Goal: Task Accomplishment & Management: Use online tool/utility

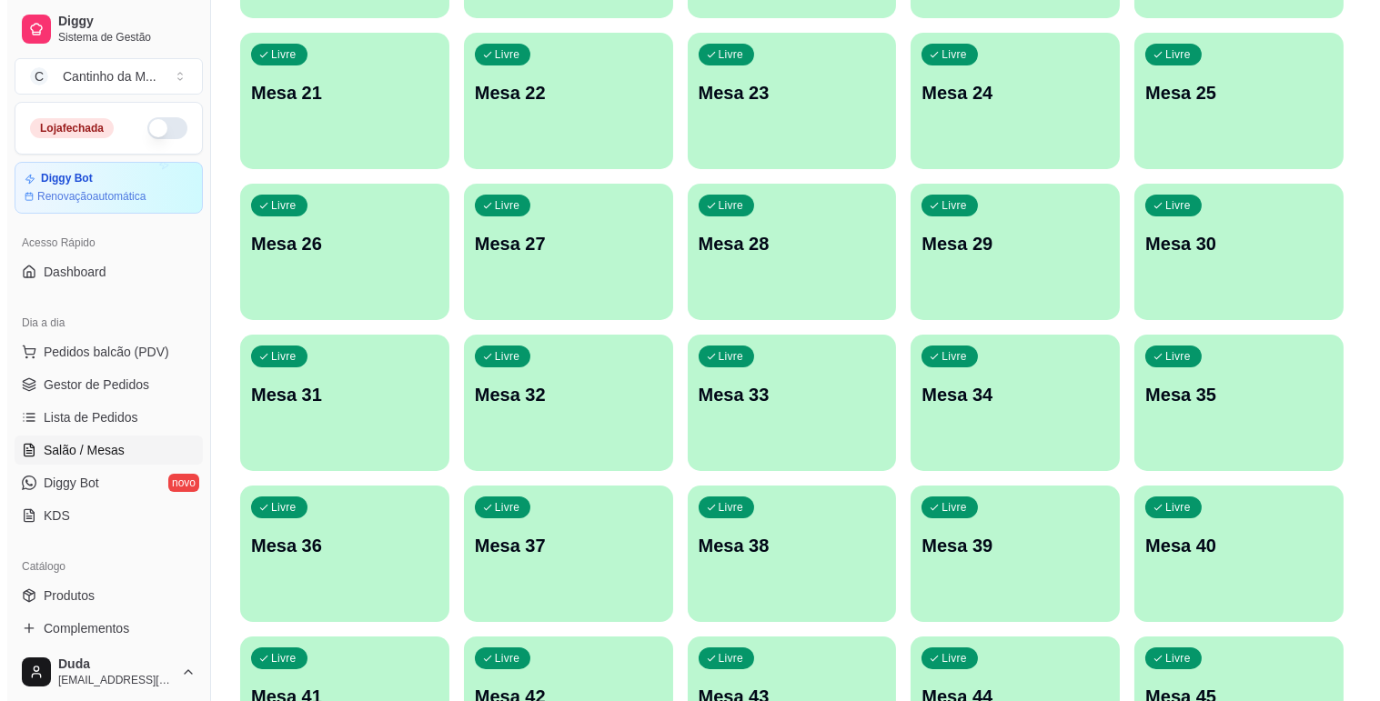
scroll to position [822, 0]
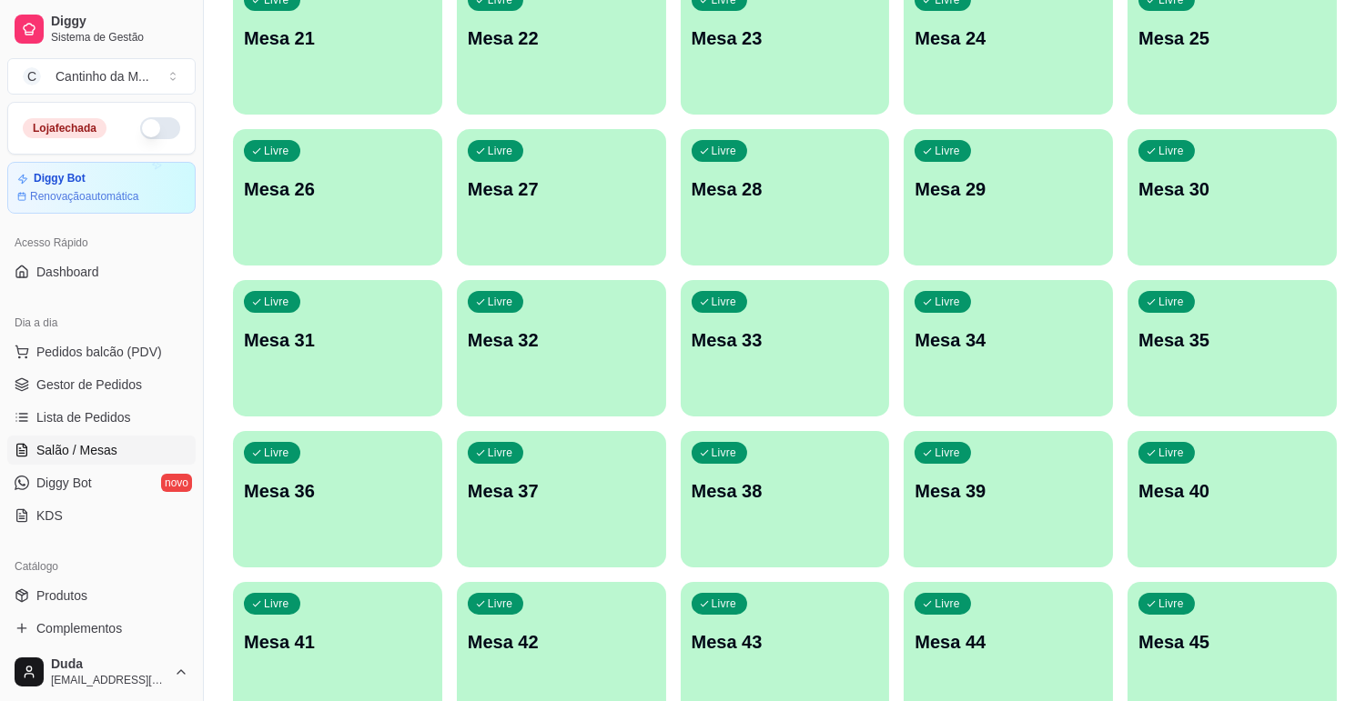
click at [779, 513] on div "Livre Mesa 38" at bounding box center [784, 488] width 209 height 115
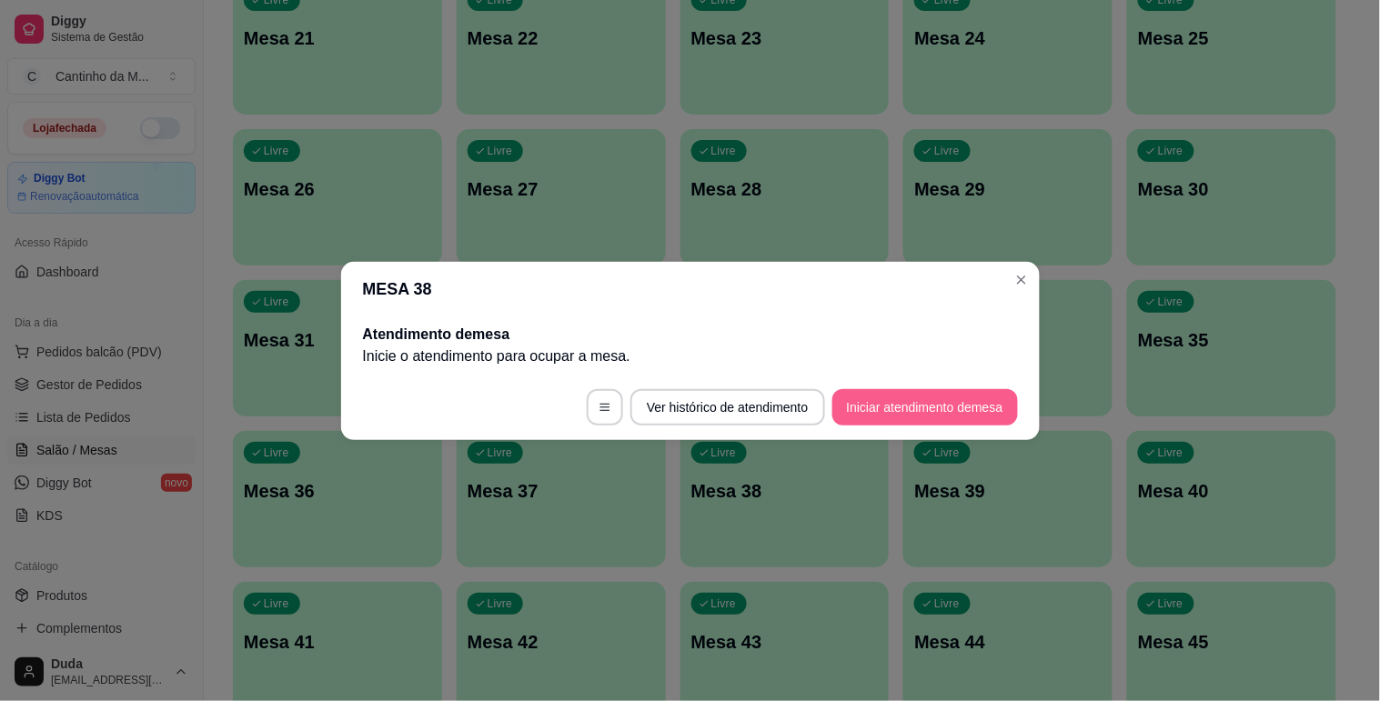
click at [878, 418] on button "Iniciar atendimento de mesa" at bounding box center [925, 407] width 186 height 36
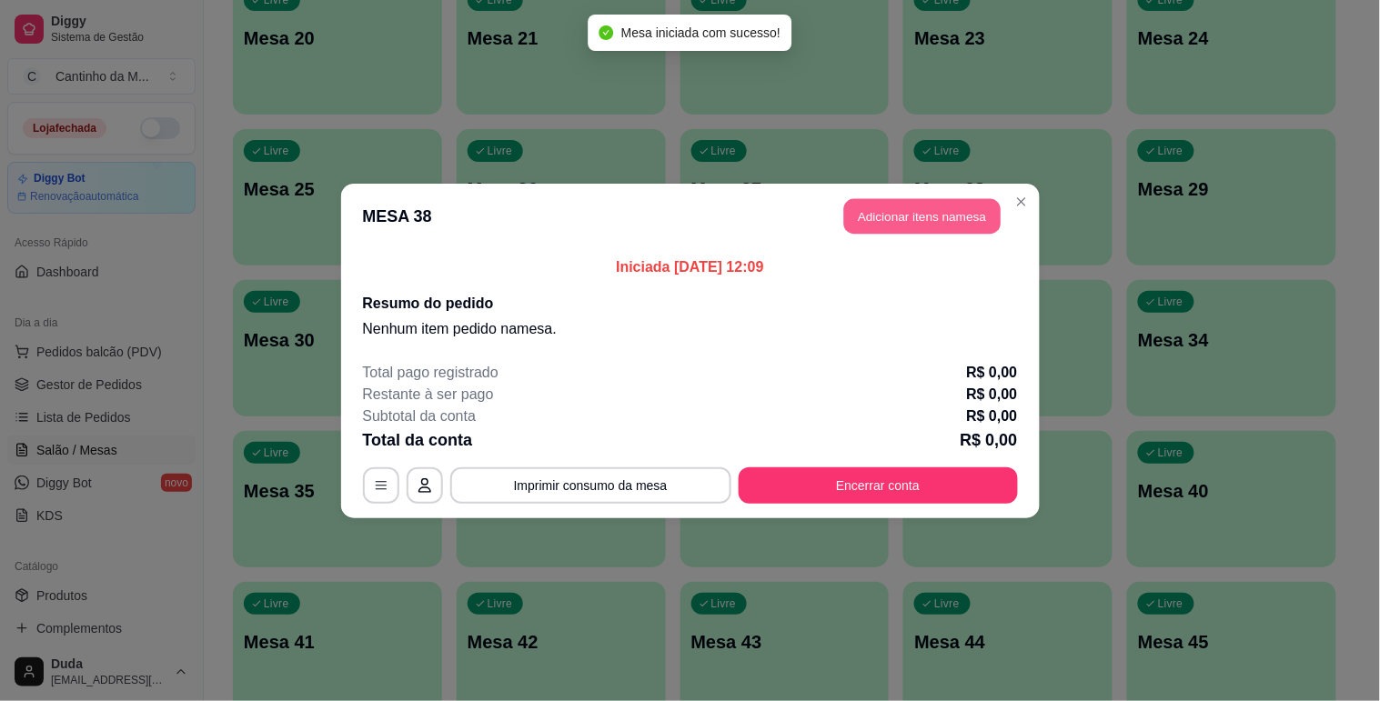
click at [928, 206] on button "Adicionar itens na mesa" at bounding box center [922, 215] width 156 height 35
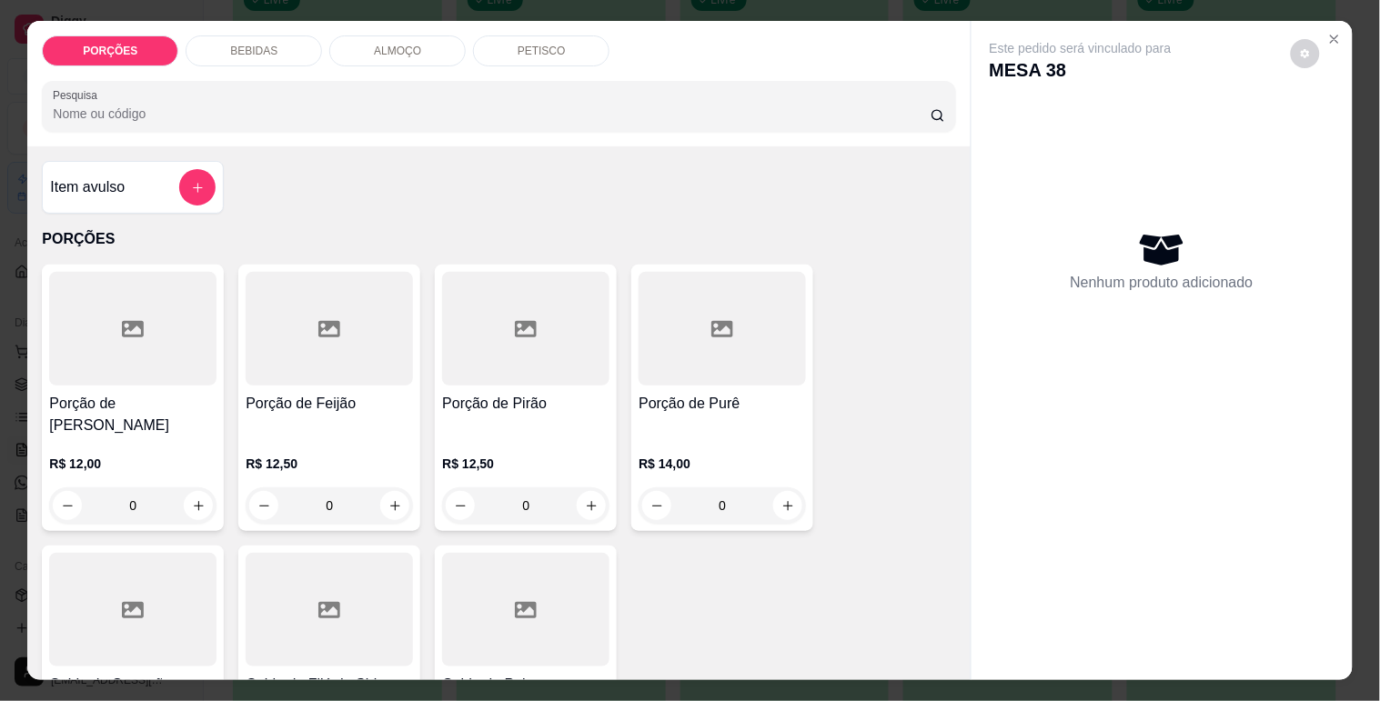
click at [669, 121] on div "Pesquisa" at bounding box center [498, 106] width 913 height 51
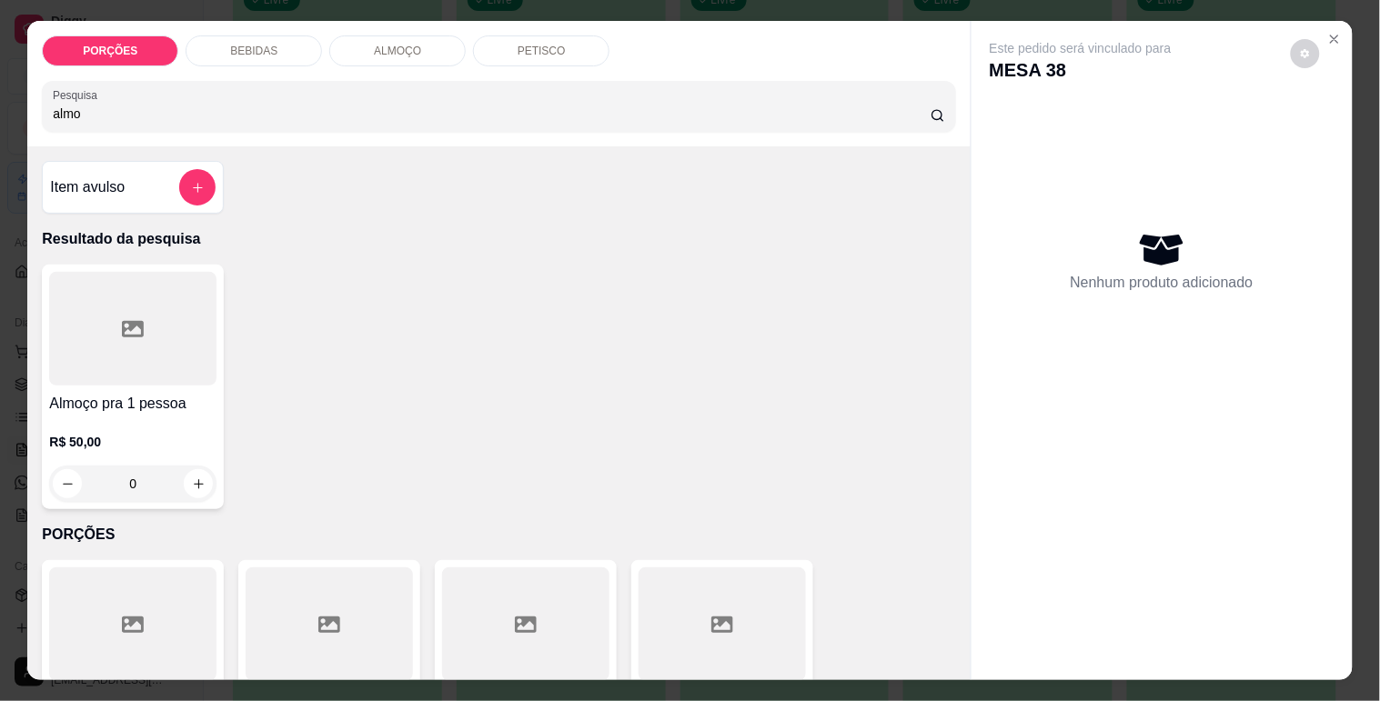
type input "almo"
click at [138, 348] on div at bounding box center [132, 329] width 167 height 114
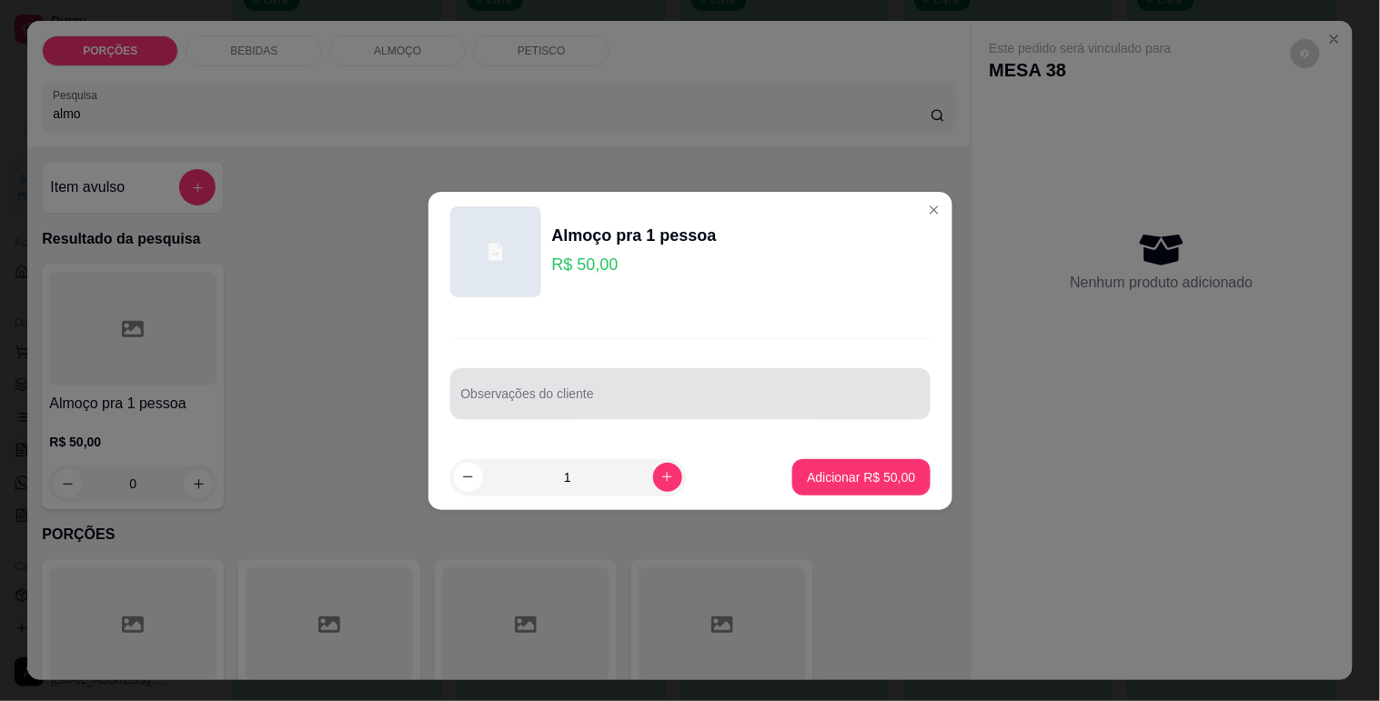
click at [578, 398] on input "Observações do cliente" at bounding box center [690, 401] width 459 height 18
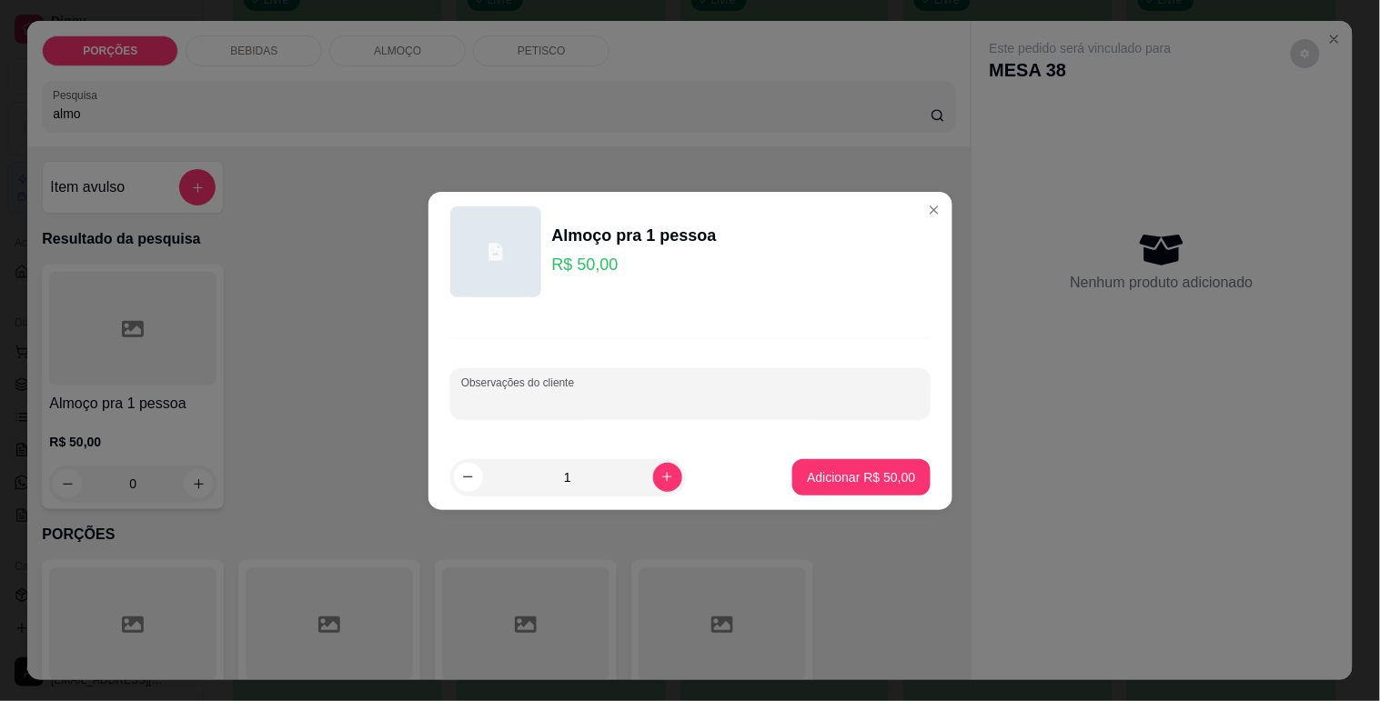
type input "a"
click at [571, 397] on input "arabaiana ao m. [PERSON_NAME]" at bounding box center [690, 401] width 459 height 18
type input "arabaiana ao m. de camarão"
click at [828, 483] on p "Adicionar R$ 50,00" at bounding box center [862, 477] width 106 height 17
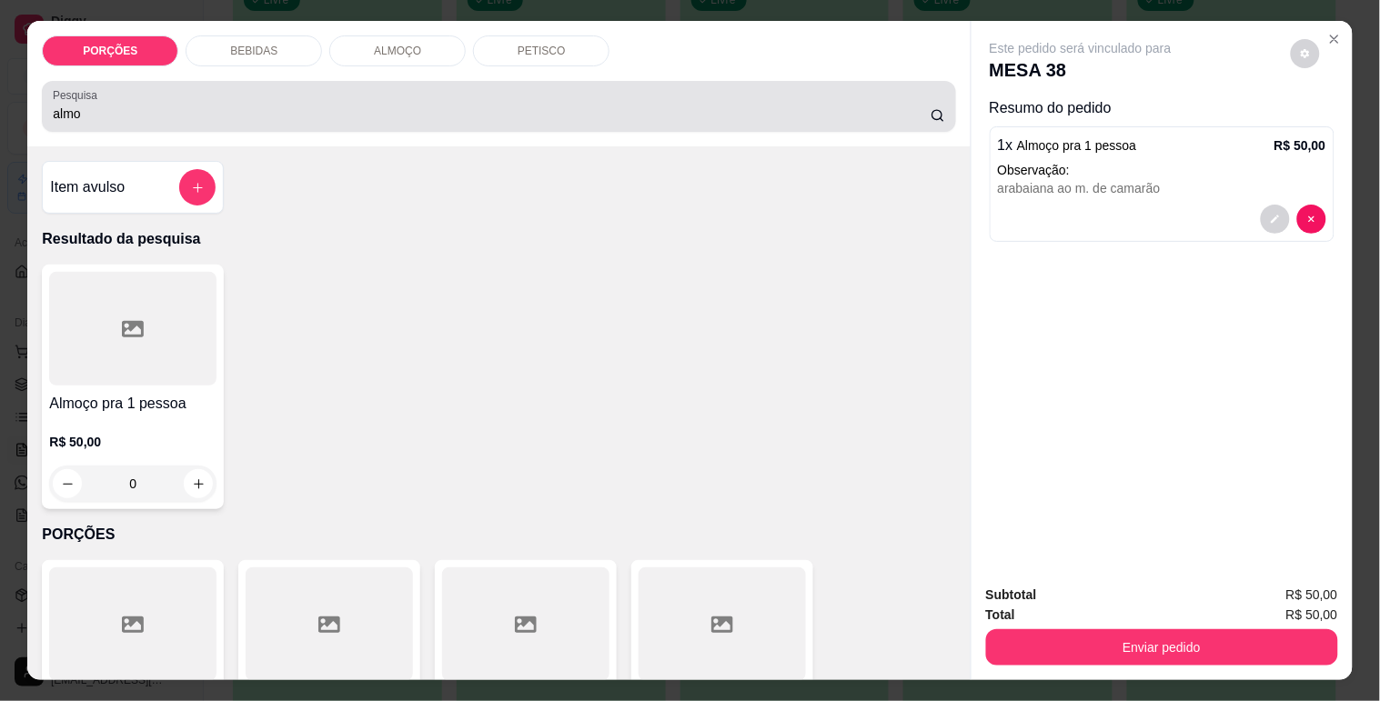
click at [200, 118] on div "Pesquisa almo" at bounding box center [498, 106] width 913 height 51
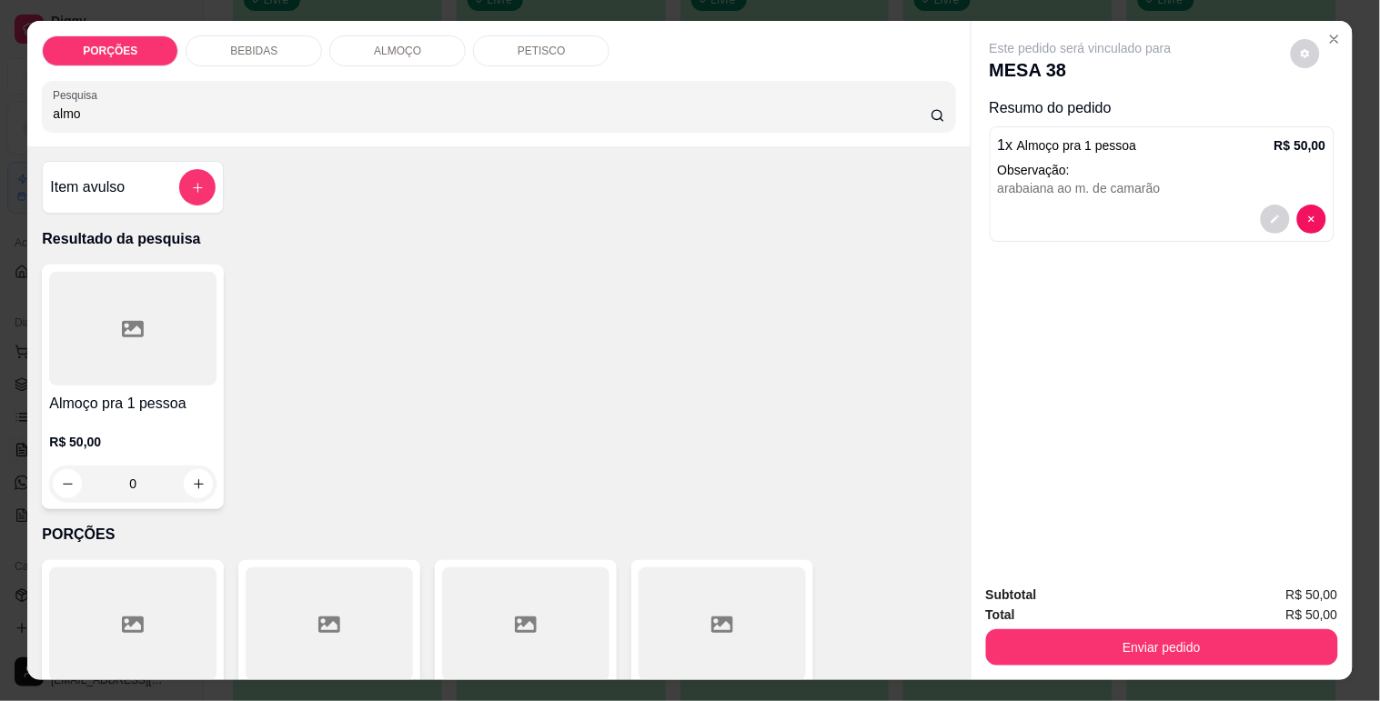
click at [200, 118] on div "Pesquisa almo" at bounding box center [498, 106] width 913 height 51
click at [130, 107] on input "almo" at bounding box center [492, 114] width 878 height 18
type input "a"
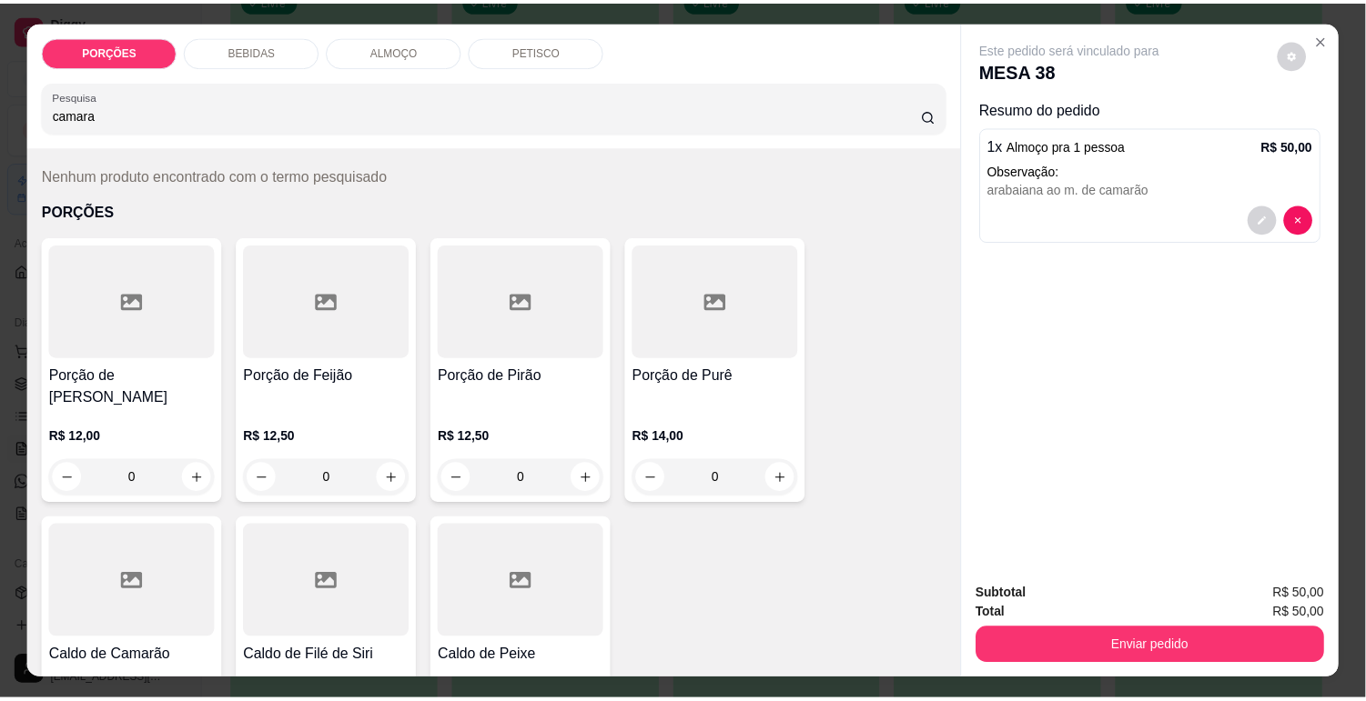
scroll to position [80, 0]
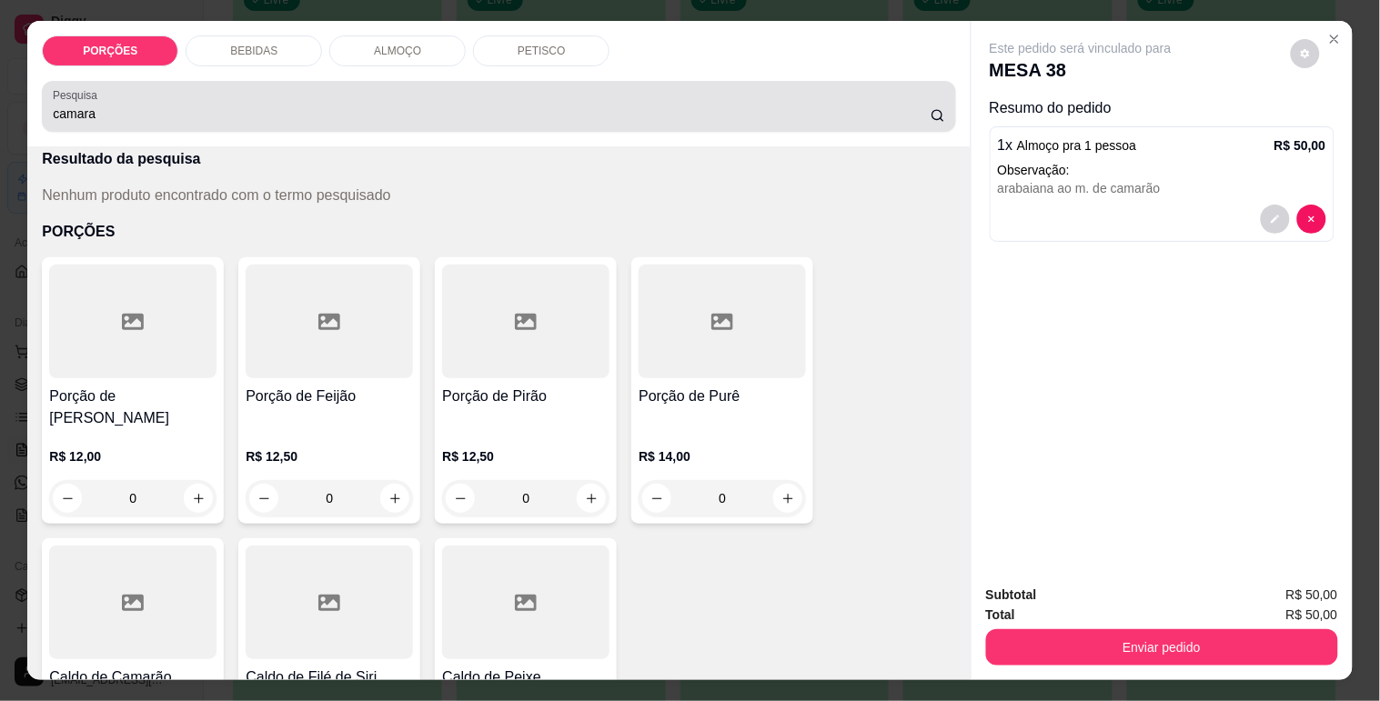
click at [433, 105] on input "camara" at bounding box center [492, 114] width 878 height 18
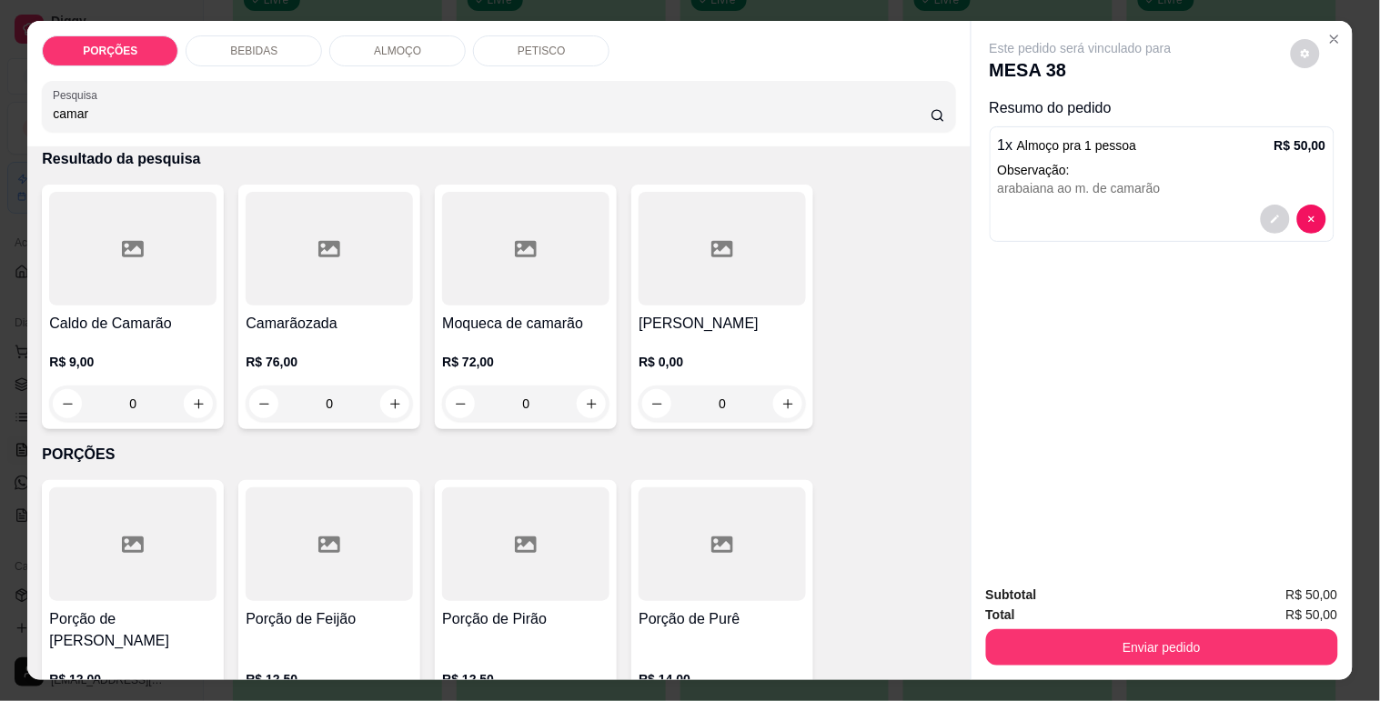
type input "camar"
click at [658, 294] on div at bounding box center [722, 249] width 167 height 114
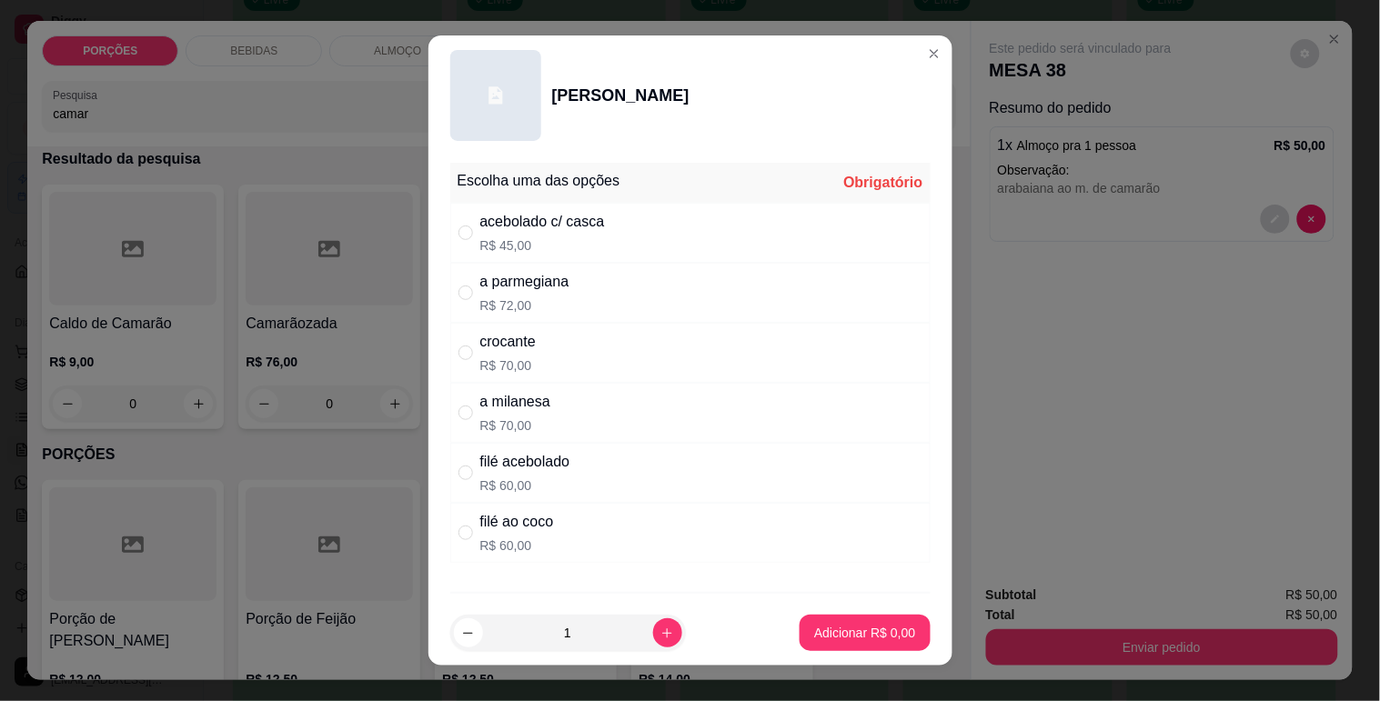
click at [512, 346] on div "crocante" at bounding box center [507, 342] width 55 height 22
radio input "true"
click at [862, 617] on button "Adicionar R$ 70,00" at bounding box center [860, 633] width 137 height 36
type input "1"
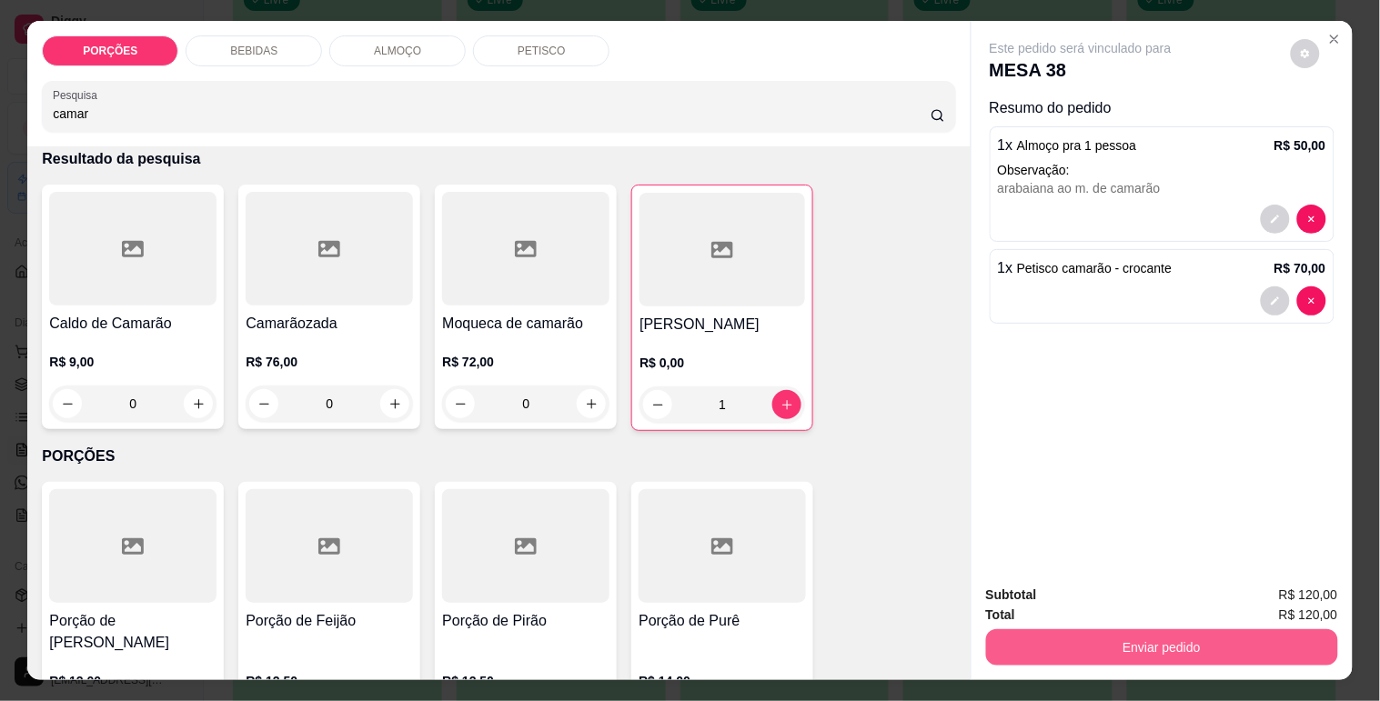
click at [1111, 634] on button "Enviar pedido" at bounding box center [1162, 648] width 352 height 36
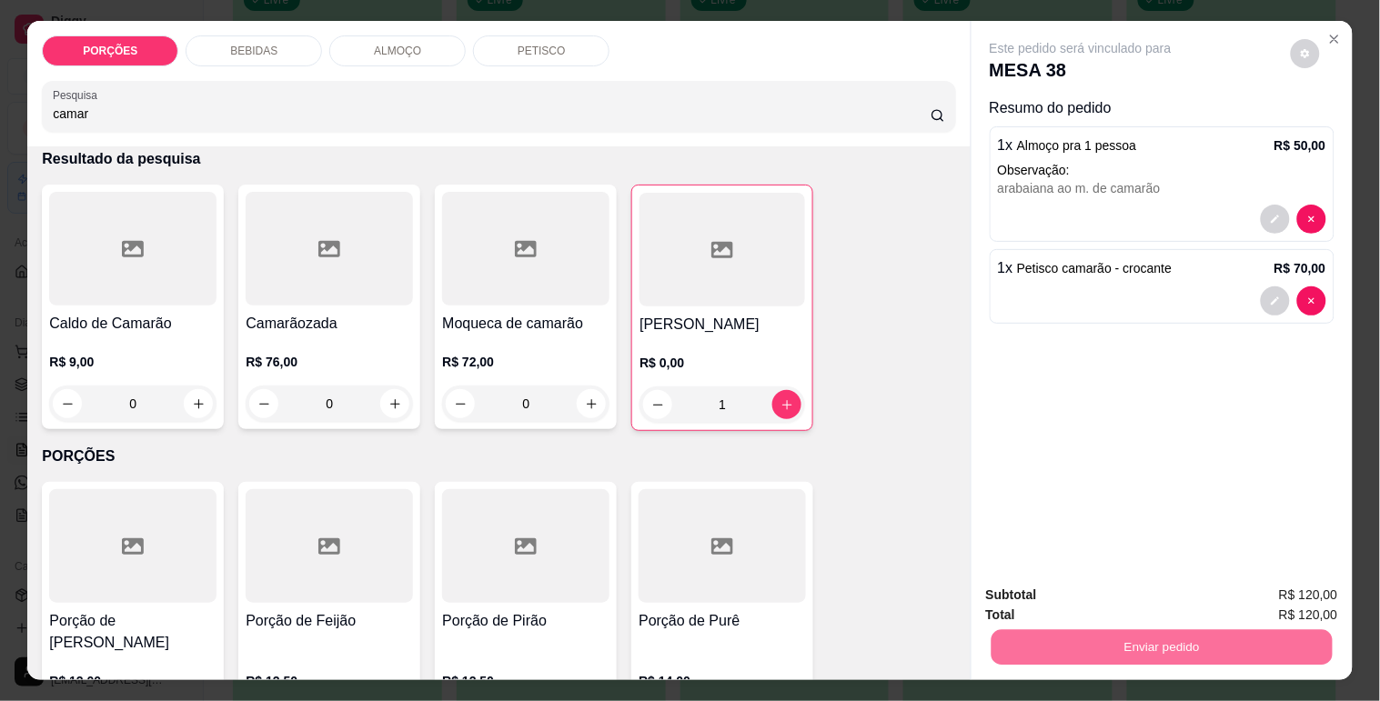
click at [1274, 587] on button "Enviar pedido" at bounding box center [1290, 596] width 103 height 35
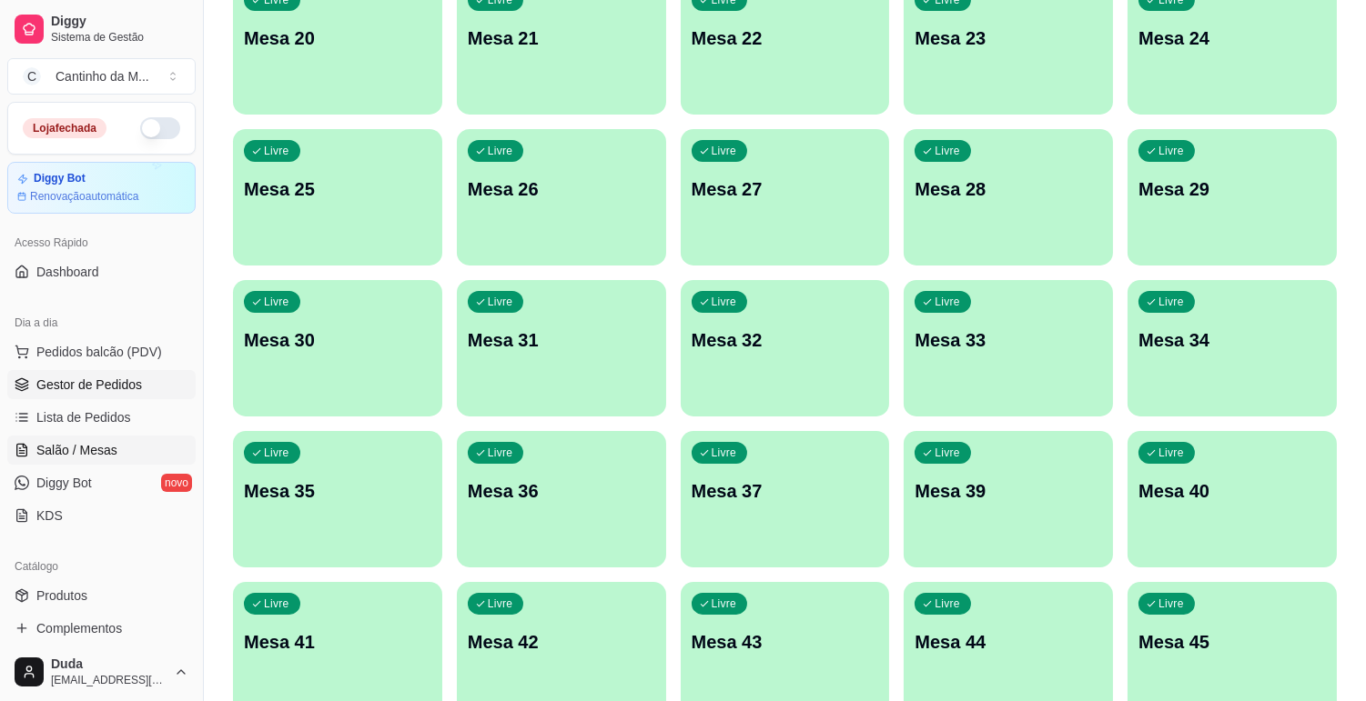
click at [95, 391] on span "Gestor de Pedidos" at bounding box center [89, 385] width 106 height 18
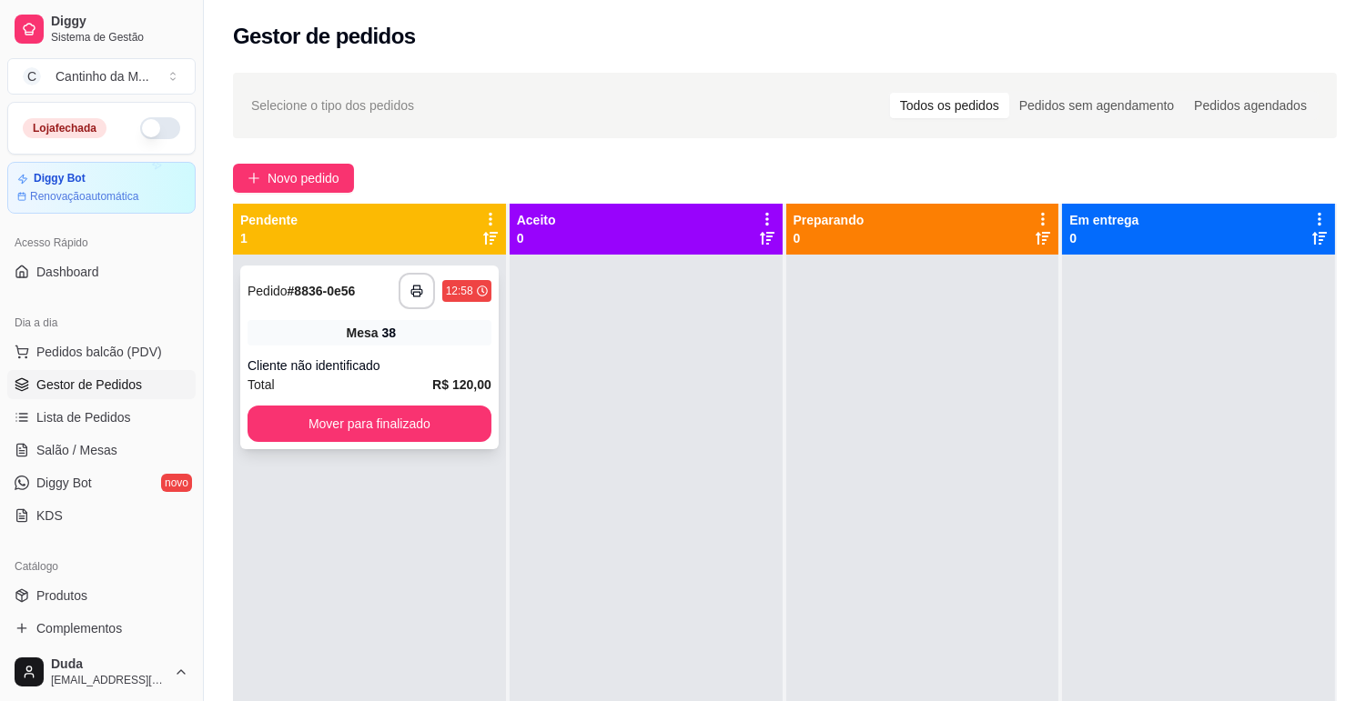
click at [315, 329] on div "Mesa 38" at bounding box center [369, 332] width 244 height 25
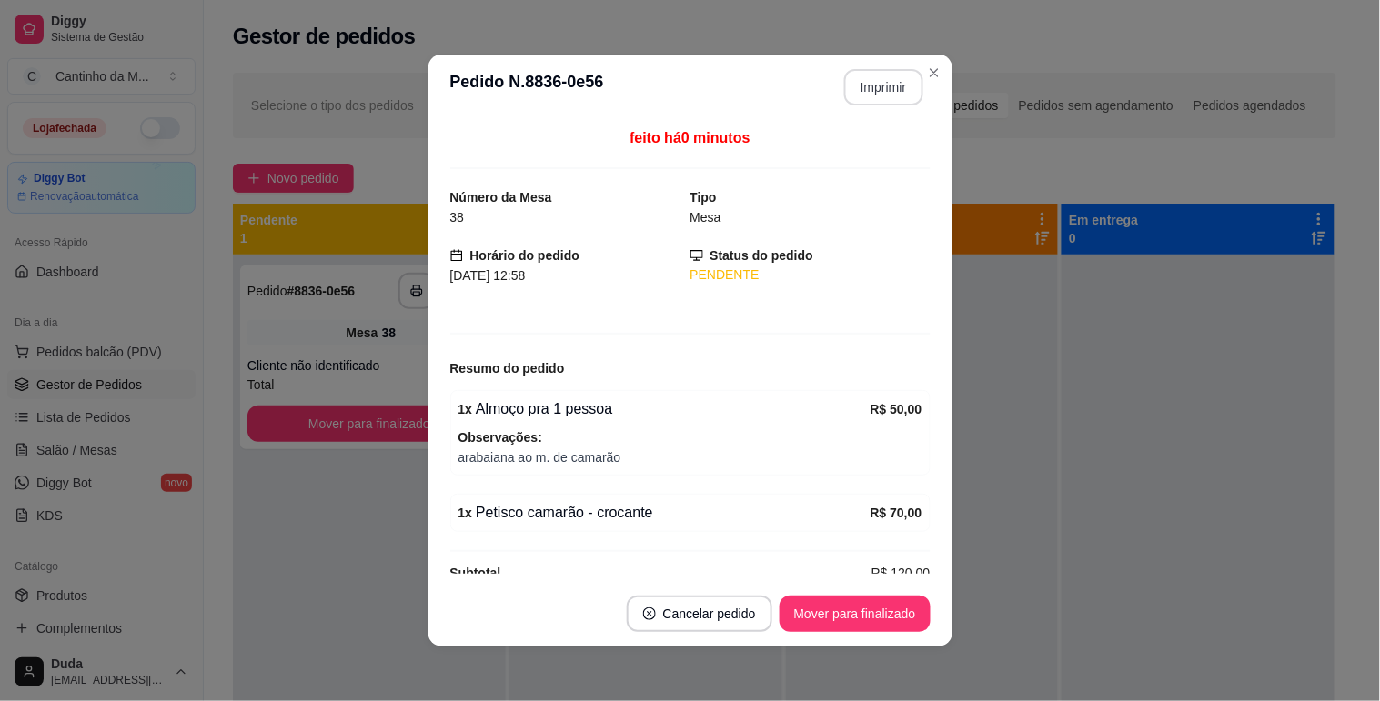
click at [865, 91] on button "Imprimir" at bounding box center [883, 87] width 79 height 36
click at [873, 617] on button "Mover para finalizado" at bounding box center [855, 614] width 151 height 36
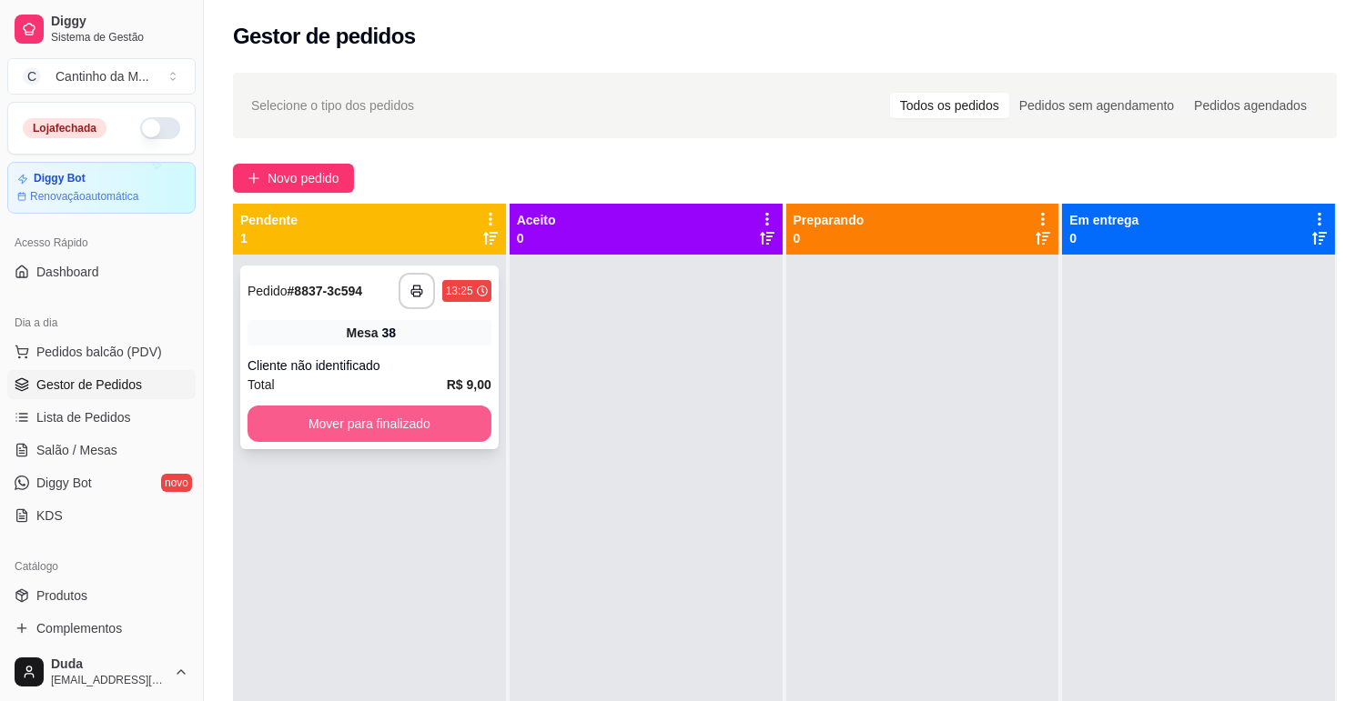
click at [394, 416] on button "Mover para finalizado" at bounding box center [369, 424] width 244 height 36
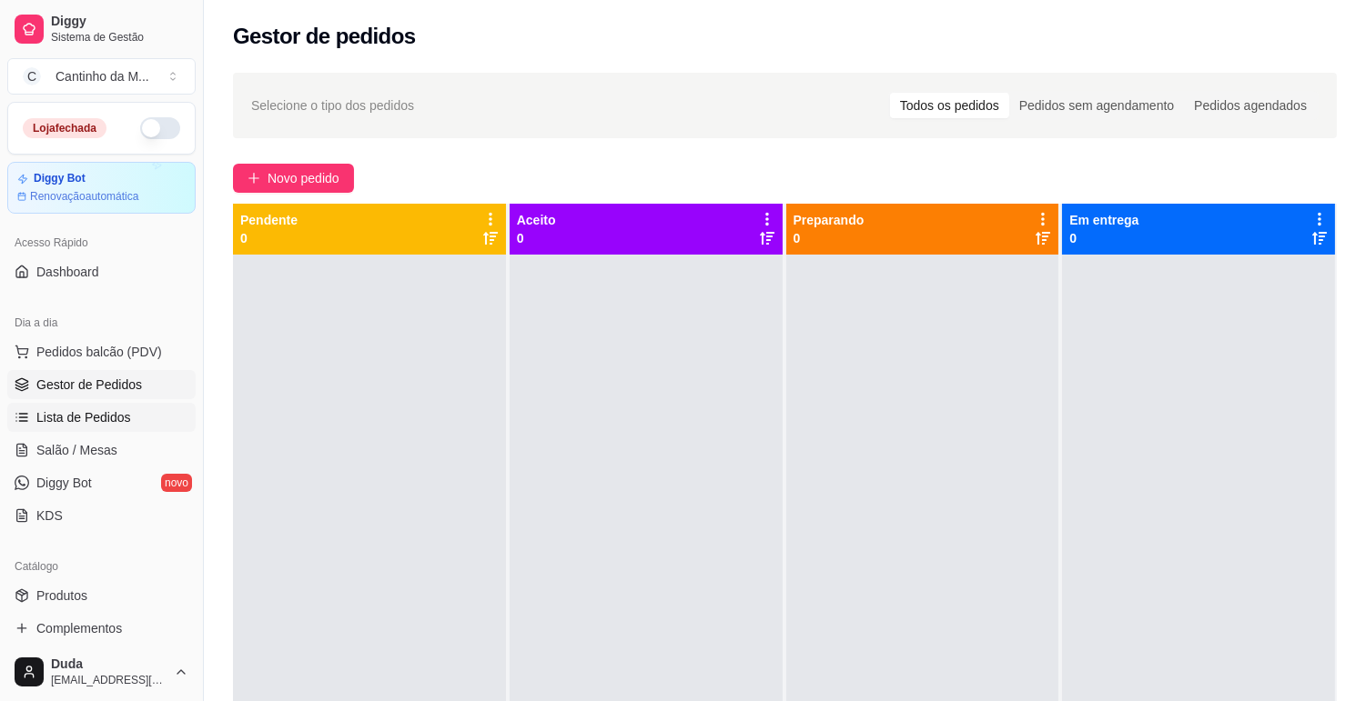
click at [115, 417] on span "Lista de Pedidos" at bounding box center [83, 417] width 95 height 18
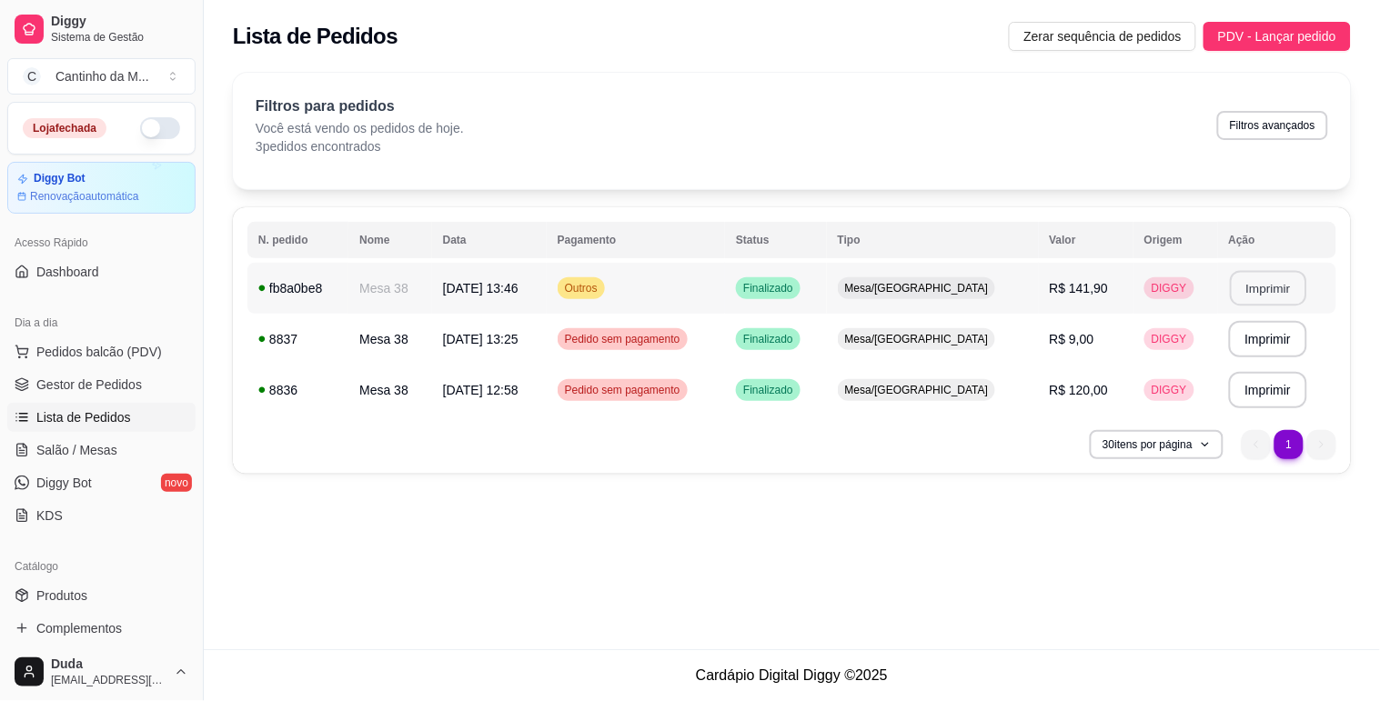
click at [1283, 275] on button "Imprimir" at bounding box center [1268, 288] width 76 height 35
click at [62, 388] on span "Gestor de Pedidos" at bounding box center [89, 385] width 106 height 18
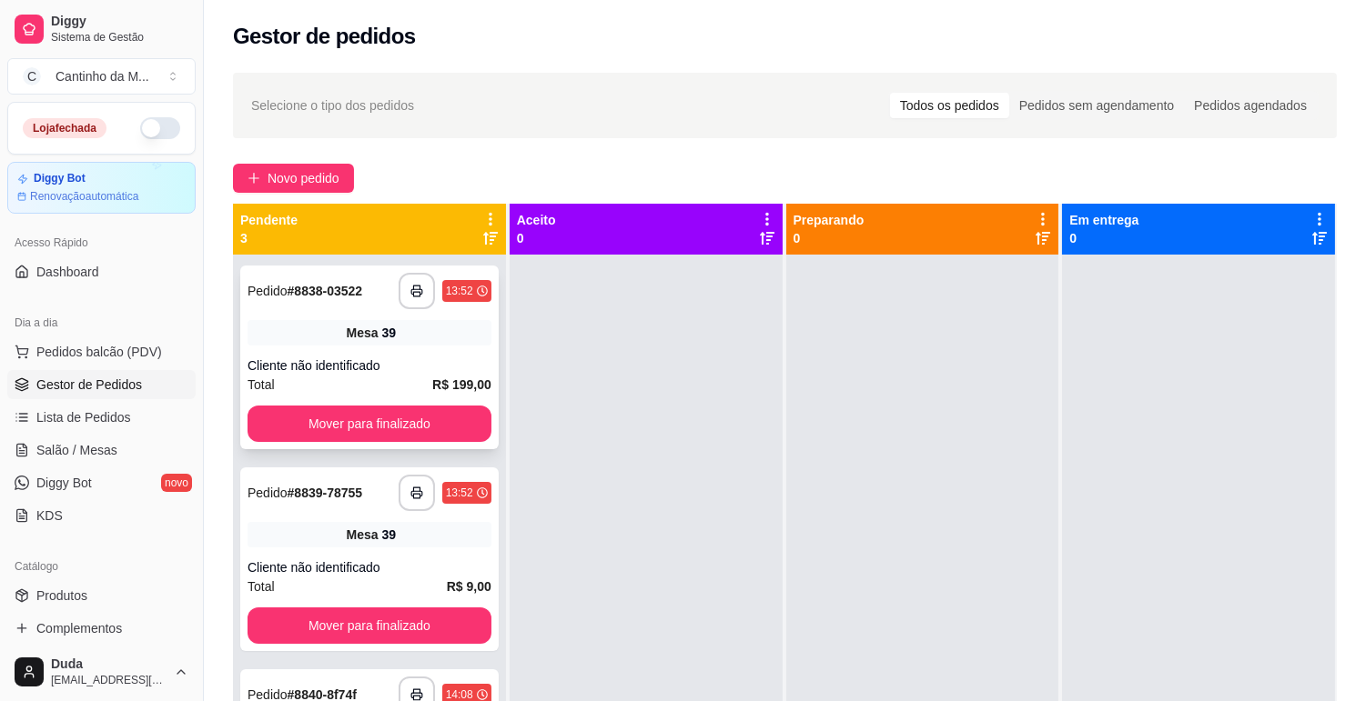
click at [306, 348] on div "**********" at bounding box center [369, 358] width 258 height 184
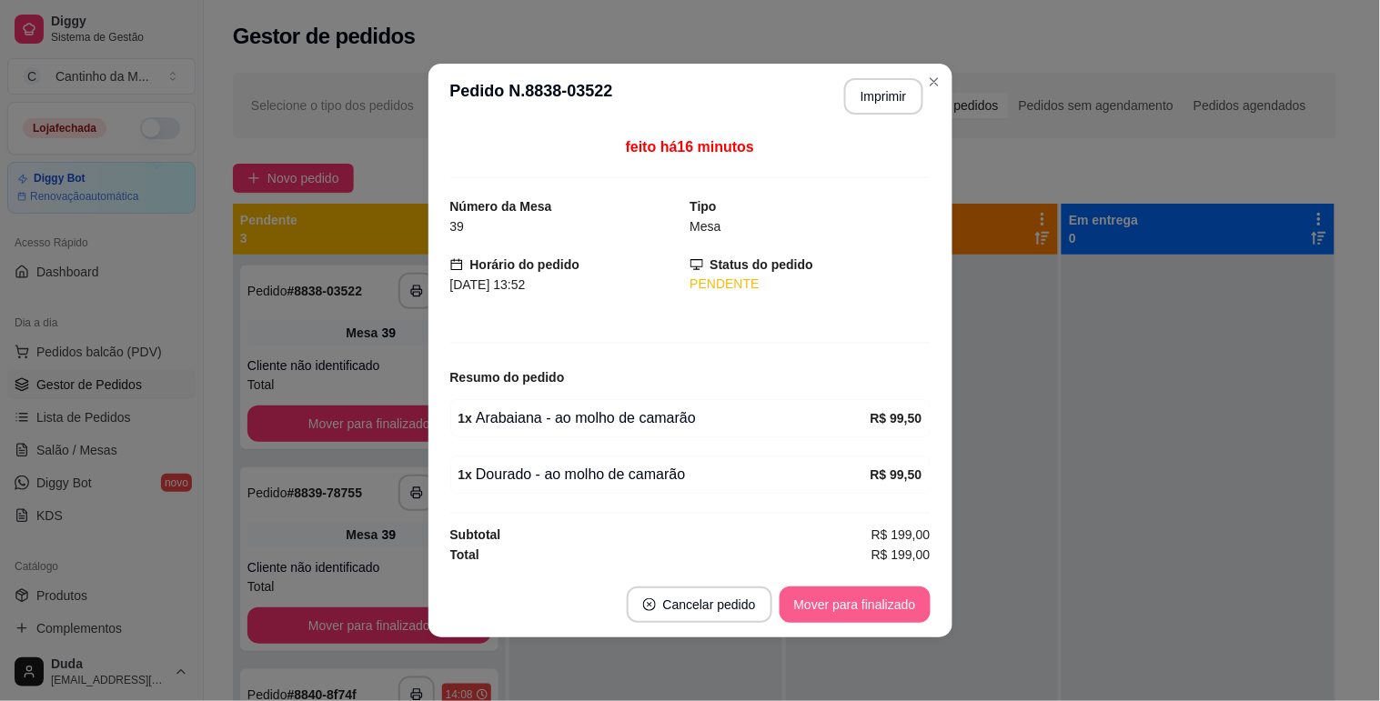
click at [799, 594] on button "Mover para finalizado" at bounding box center [855, 605] width 151 height 36
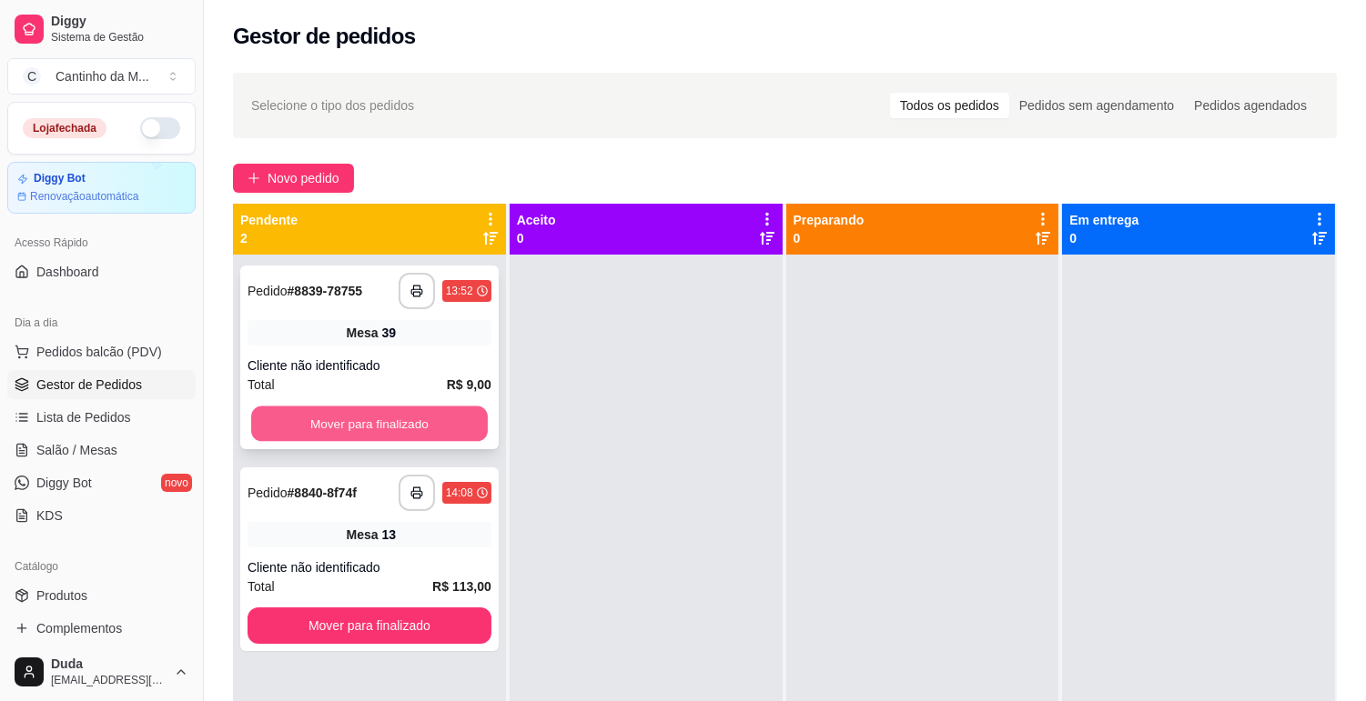
click at [425, 411] on button "Mover para finalizado" at bounding box center [369, 424] width 237 height 35
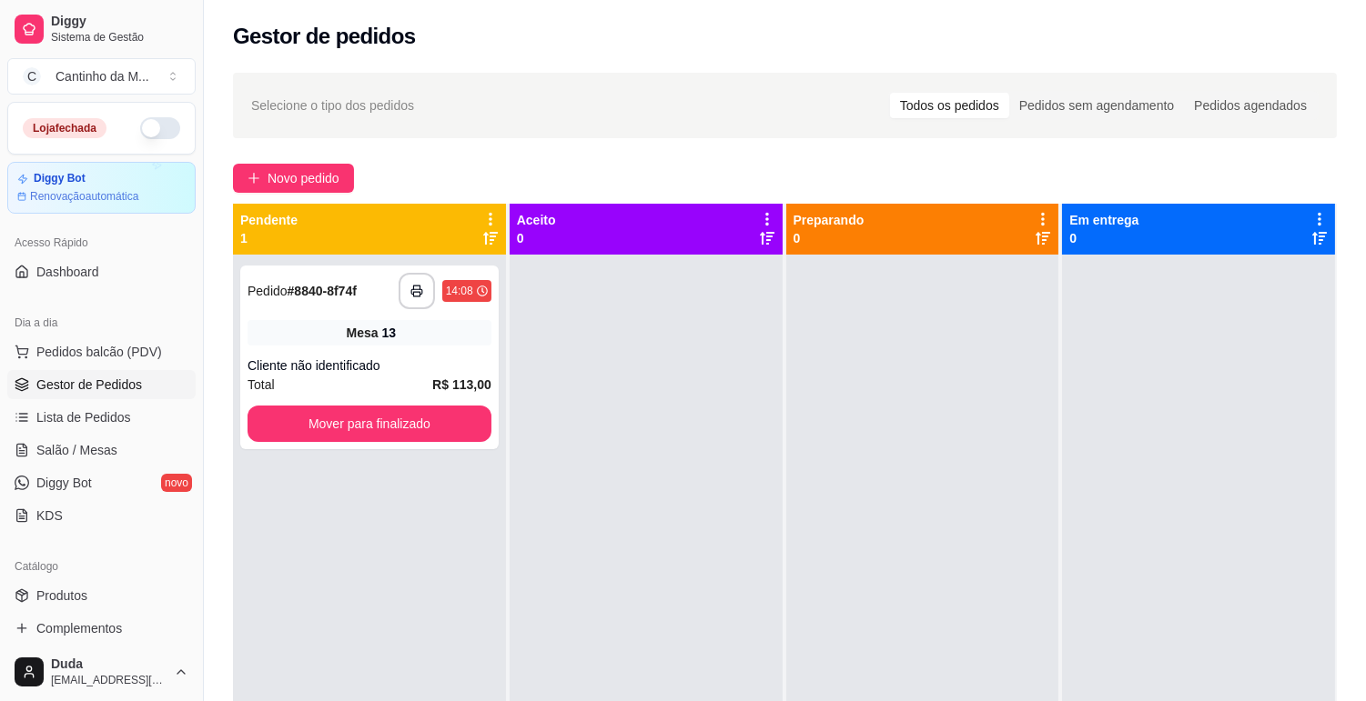
click at [793, 388] on div at bounding box center [922, 605] width 273 height 701
click at [423, 360] on div "Cliente não identificado" at bounding box center [369, 366] width 244 height 18
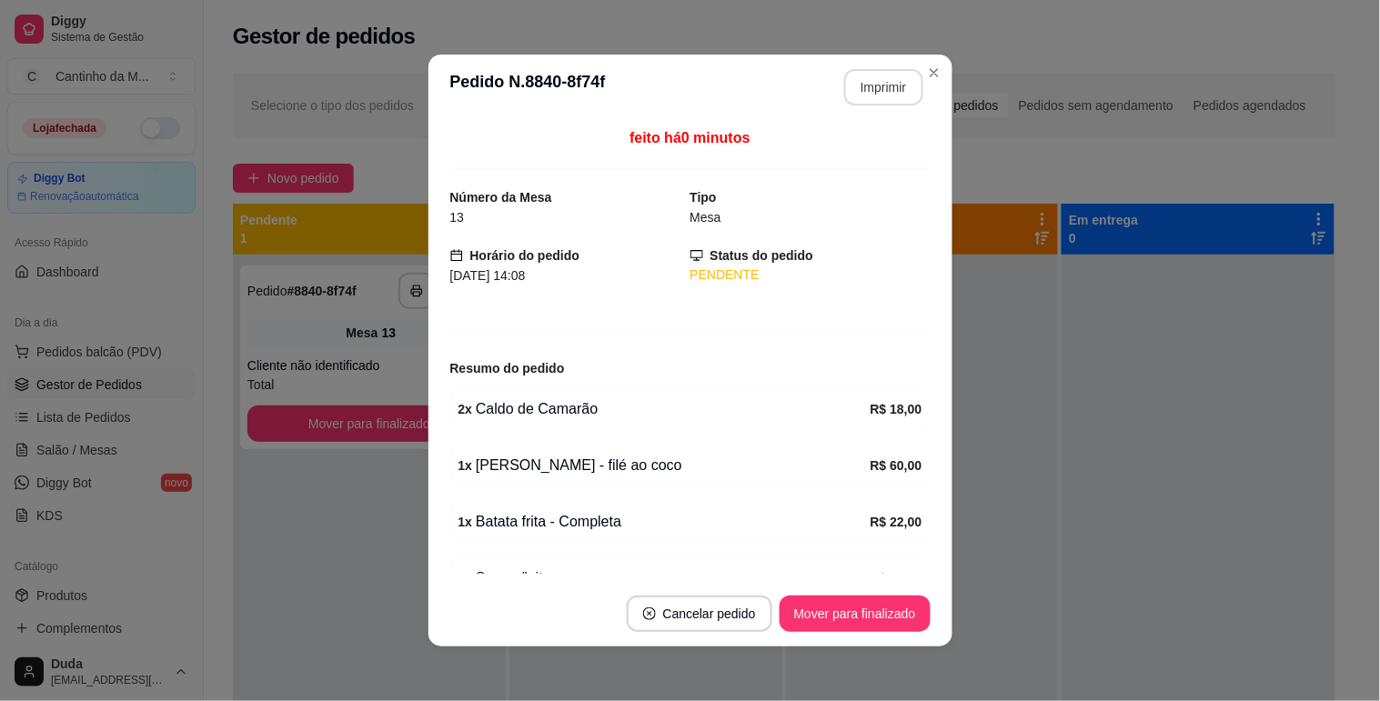
click at [877, 92] on button "Imprimir" at bounding box center [883, 87] width 79 height 36
click at [874, 611] on button "Mover para finalizado" at bounding box center [854, 614] width 146 height 35
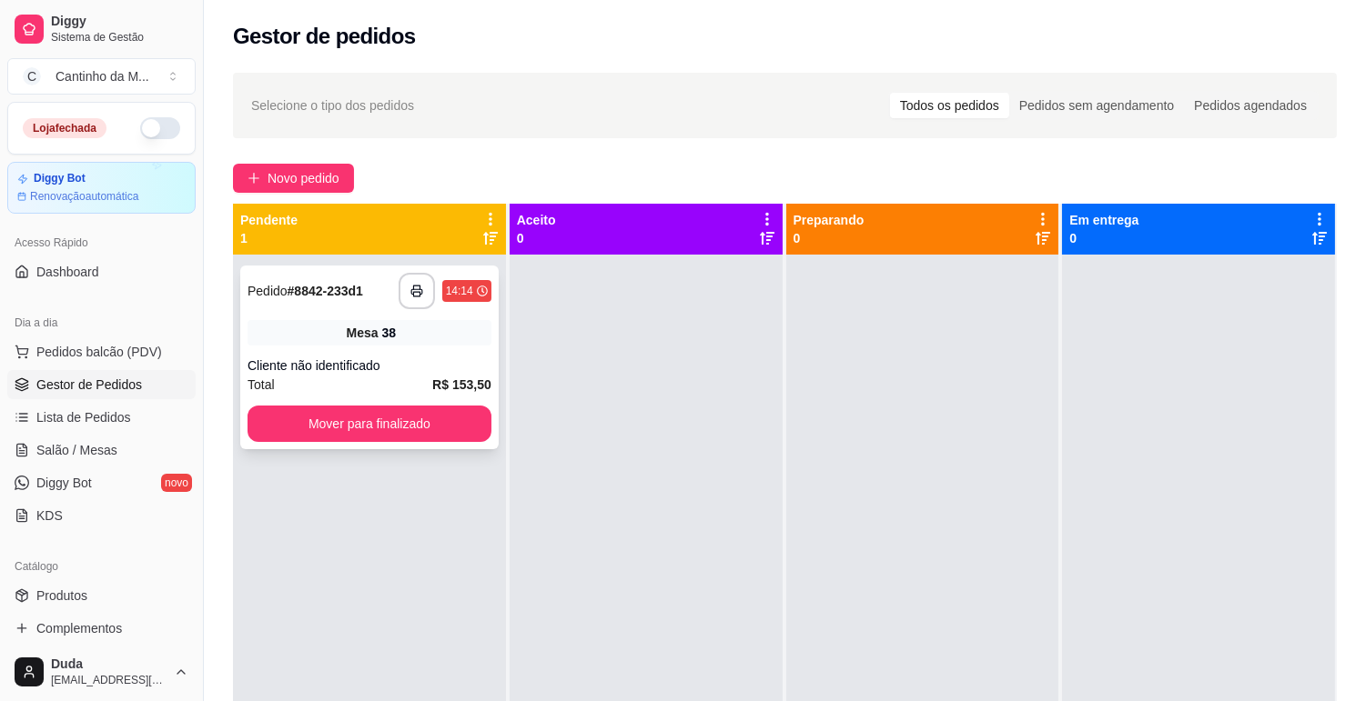
click at [415, 357] on div "Cliente não identificado" at bounding box center [369, 366] width 244 height 18
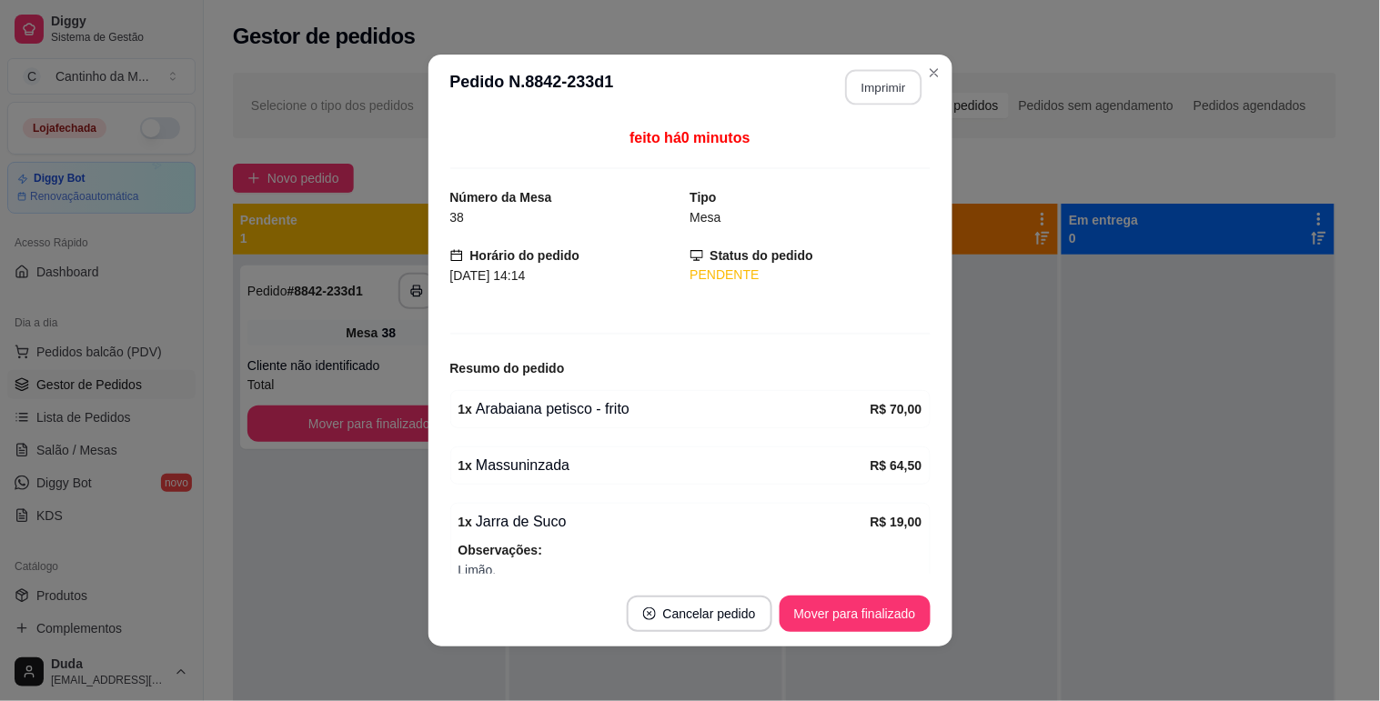
click at [877, 79] on button "Imprimir" at bounding box center [883, 87] width 76 height 35
click at [837, 607] on button "Mover para finalizado" at bounding box center [854, 614] width 146 height 35
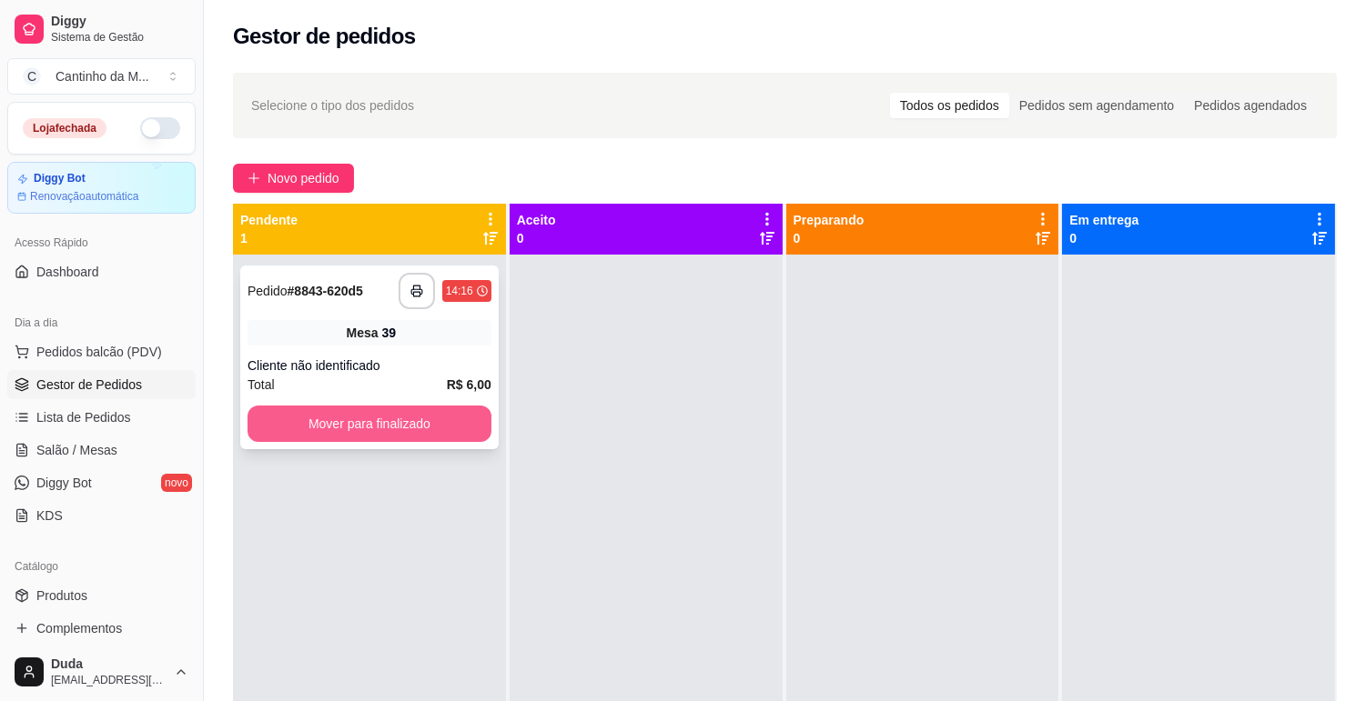
click at [414, 440] on button "Mover para finalizado" at bounding box center [369, 424] width 244 height 36
click at [410, 407] on button "Mover para finalizado" at bounding box center [369, 424] width 244 height 36
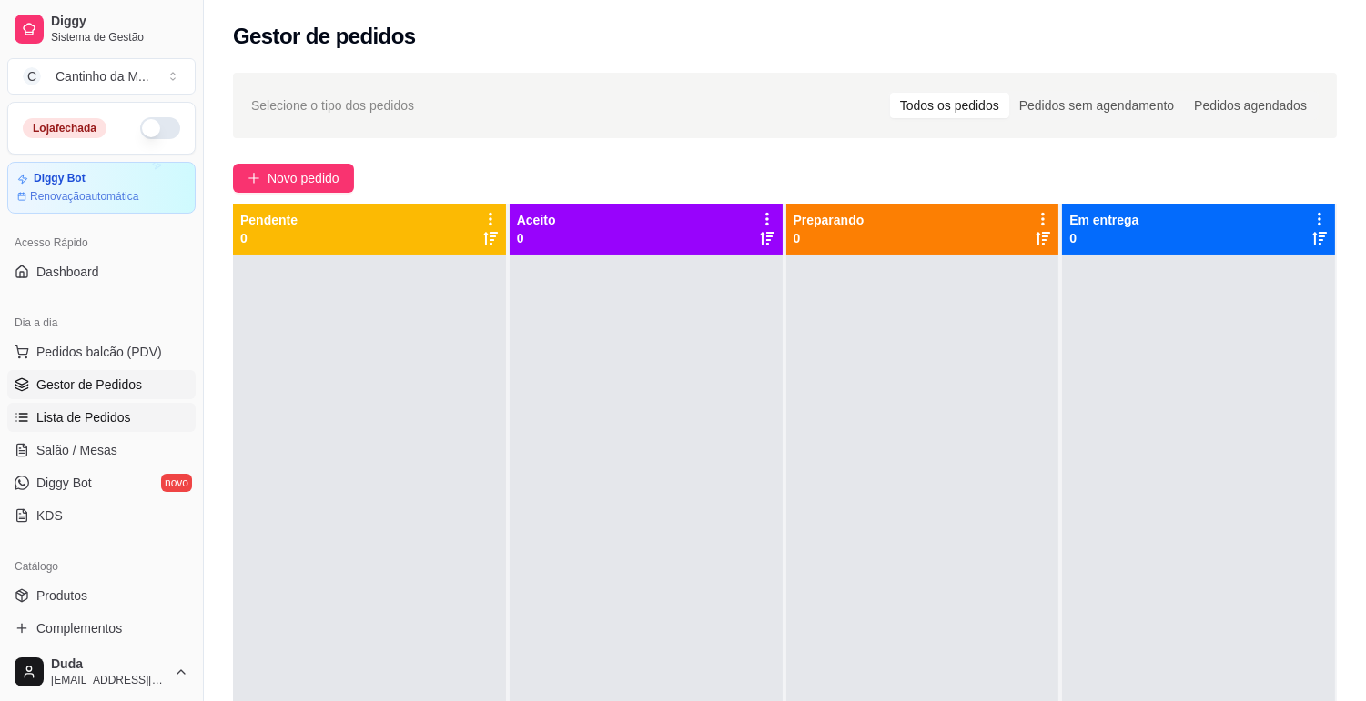
click at [51, 412] on span "Lista de Pedidos" at bounding box center [83, 417] width 95 height 18
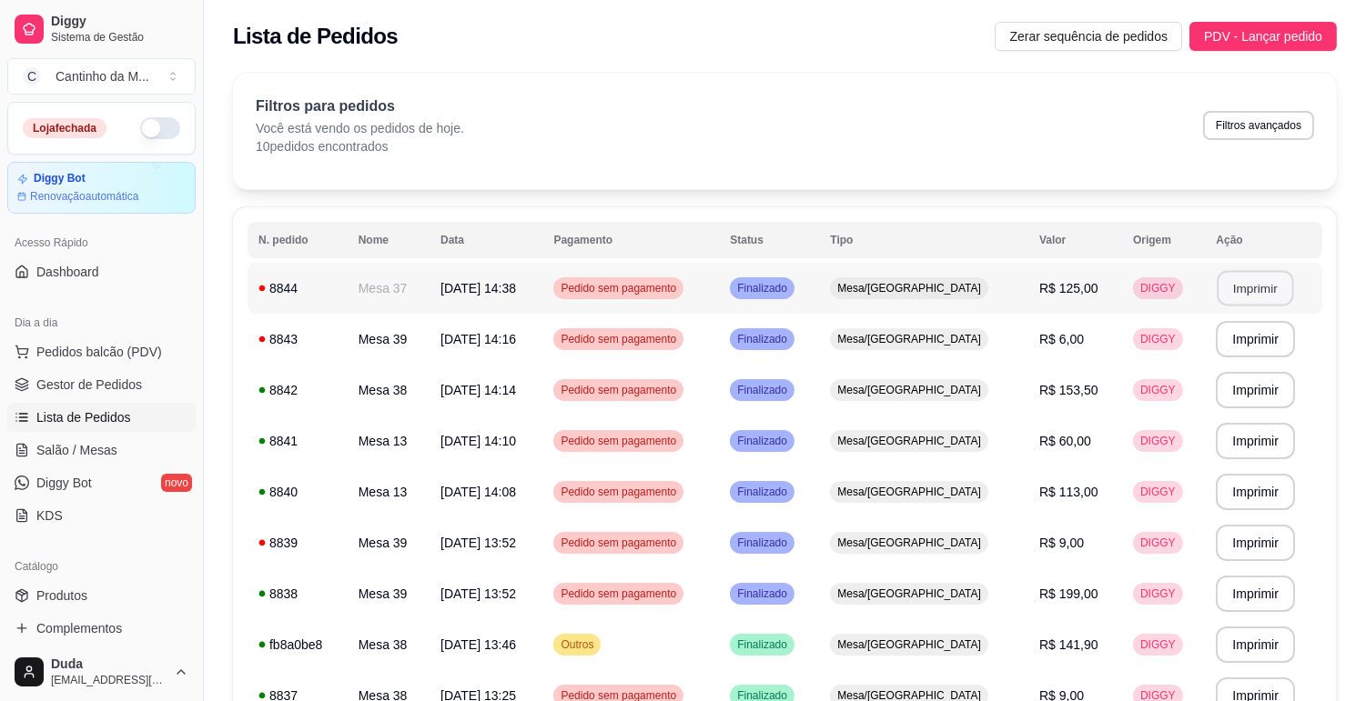
click at [1265, 283] on button "Imprimir" at bounding box center [1255, 288] width 76 height 35
click at [88, 384] on span "Gestor de Pedidos" at bounding box center [89, 385] width 106 height 18
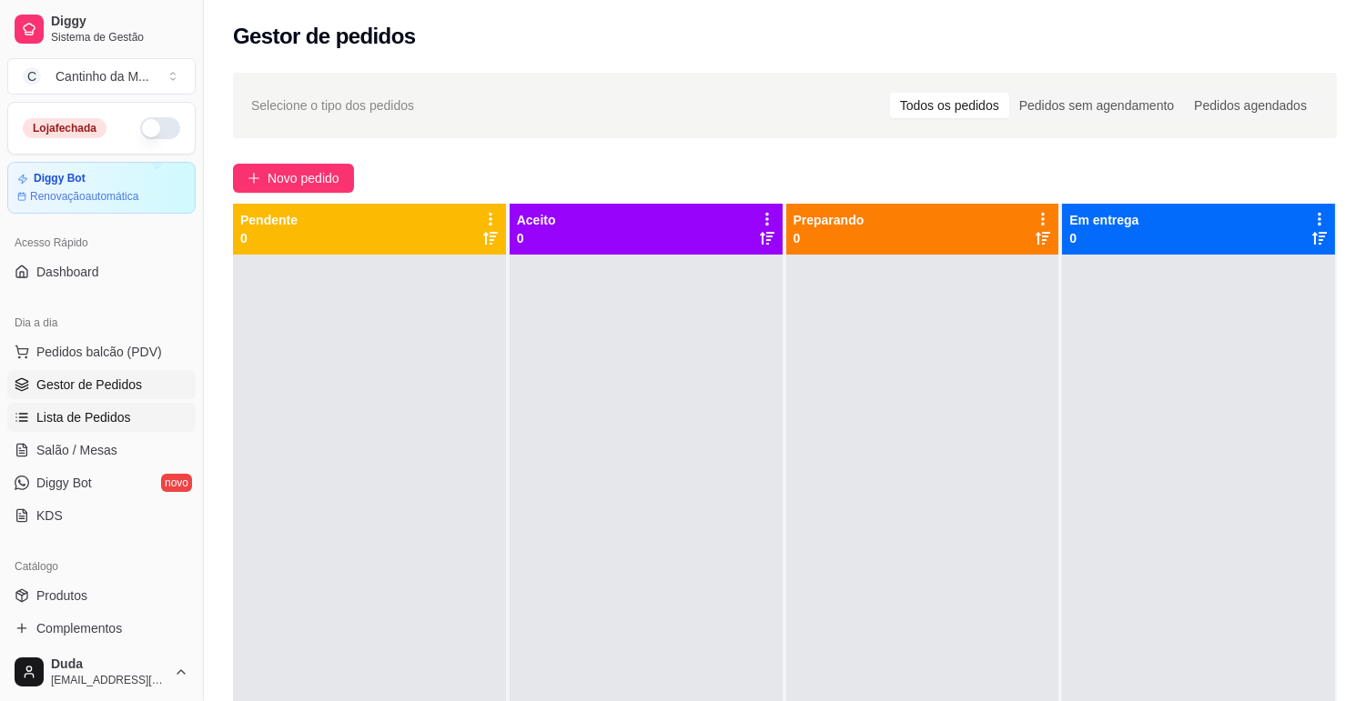
click at [93, 411] on span "Lista de Pedidos" at bounding box center [83, 417] width 95 height 18
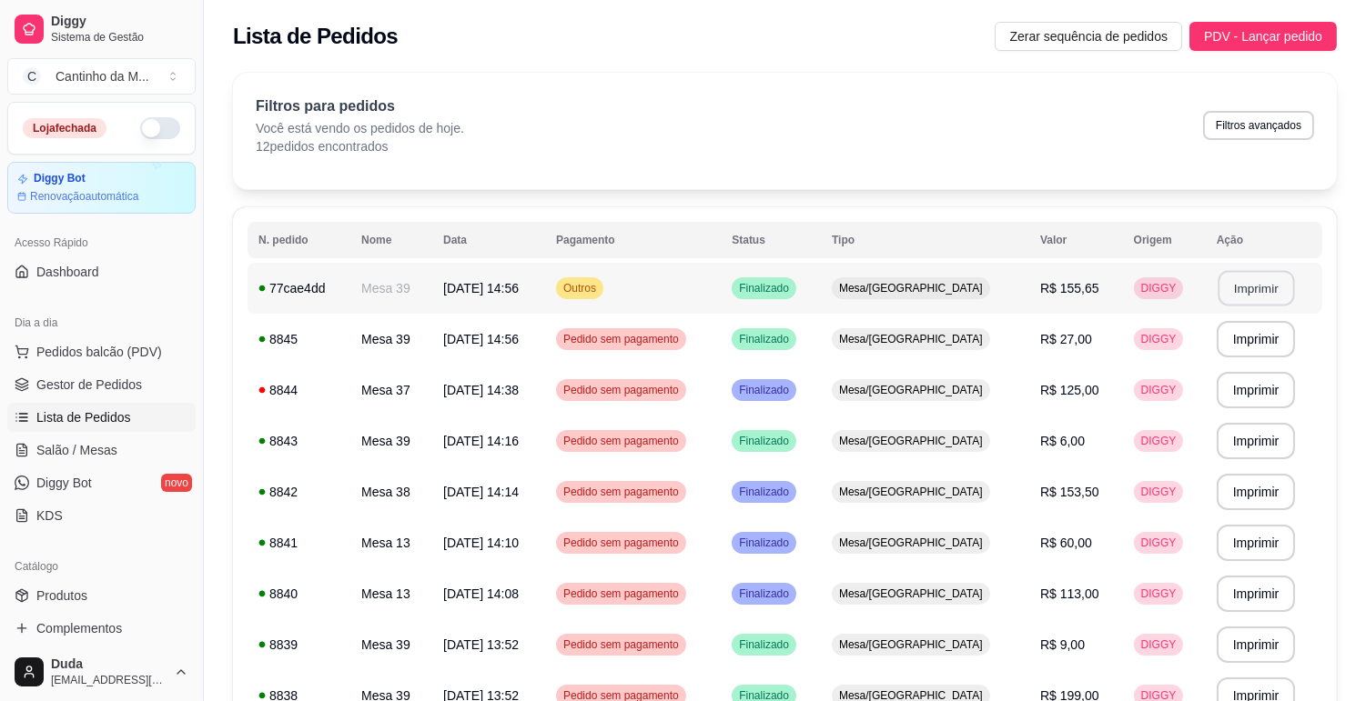
click at [1249, 298] on button "Imprimir" at bounding box center [1255, 288] width 76 height 35
